Goal: Task Accomplishment & Management: Manage account settings

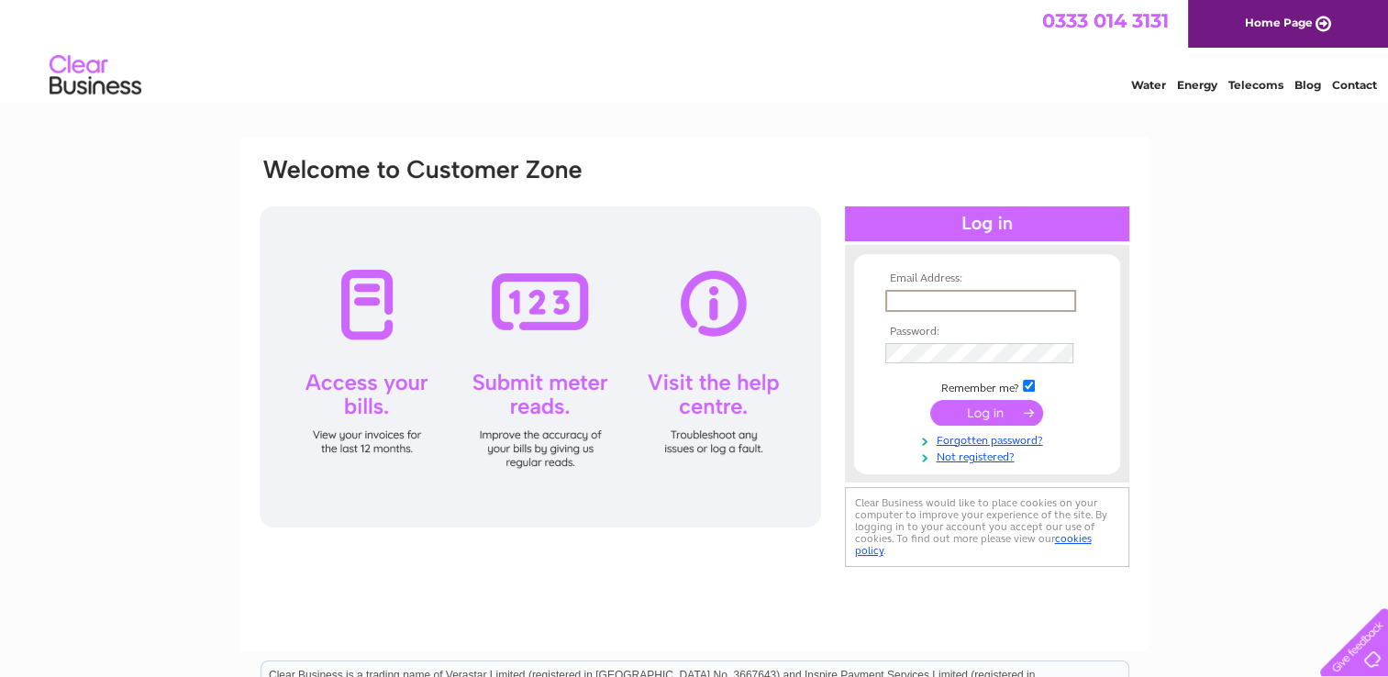
click at [965, 295] on input "text" at bounding box center [980, 301] width 191 height 22
type input "[EMAIL_ADDRESS][DOMAIN_NAME]"
click at [1001, 416] on input "submit" at bounding box center [986, 412] width 113 height 26
